Goal: Navigation & Orientation: Go to known website

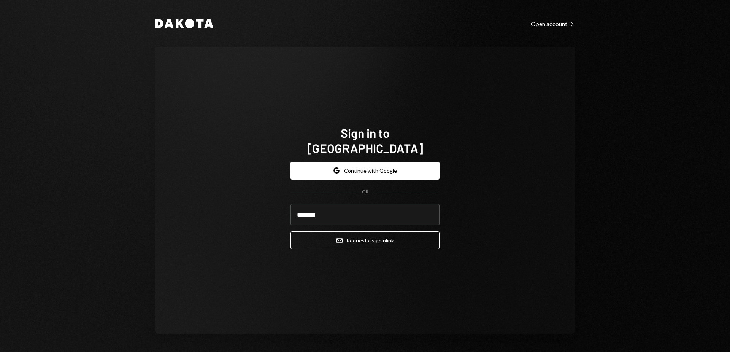
type input "**********"
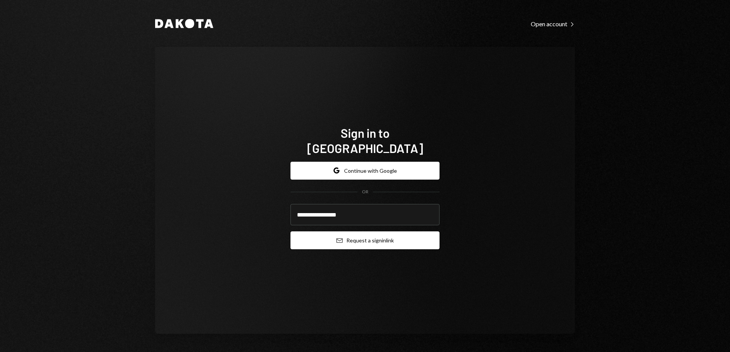
click at [343, 231] on button "Email Request a sign in link" at bounding box center [365, 240] width 149 height 18
